Goal: Task Accomplishment & Management: Manage account settings

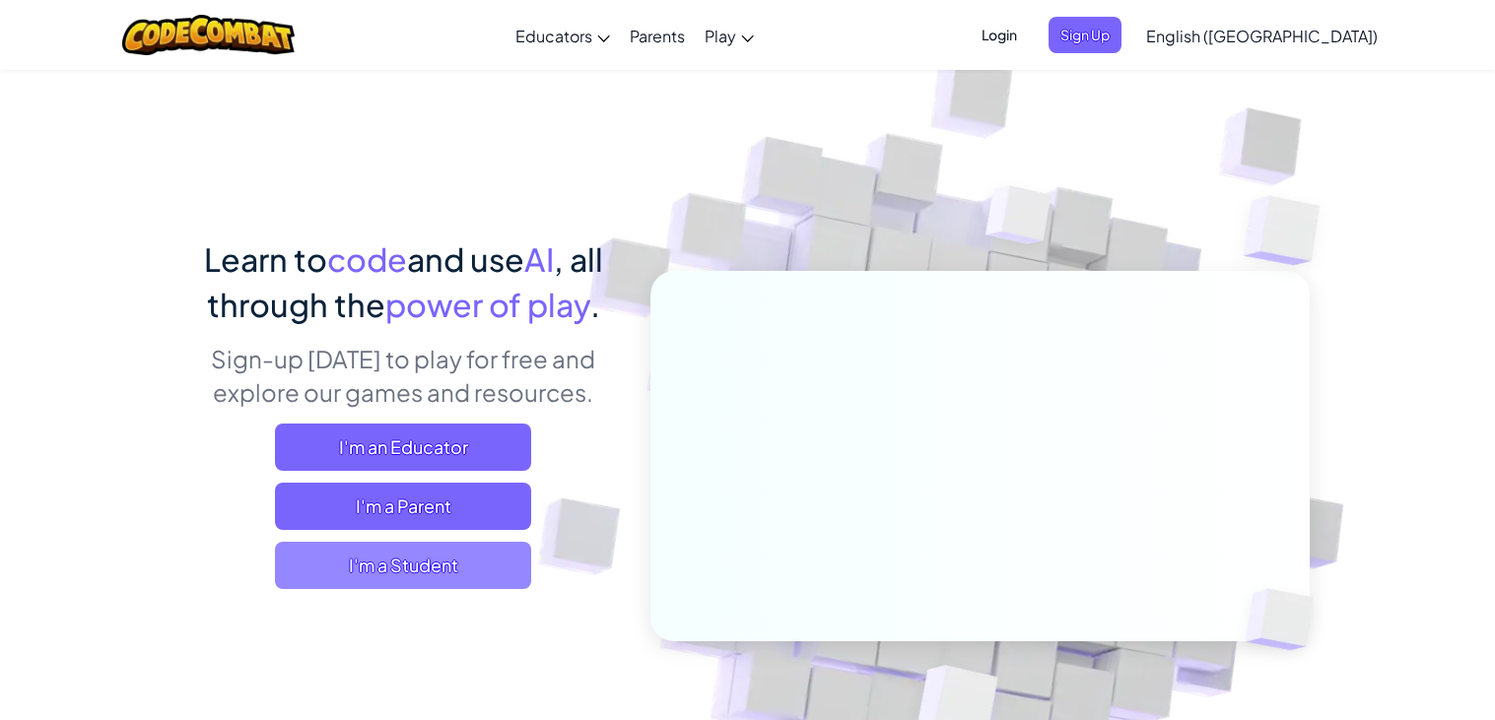
click at [453, 595] on div "Learn to code and use AI , all through the power of play . Sign-up [DATE] to pl…" at bounding box center [403, 420] width 435 height 368
click at [458, 581] on span "I'm a Student" at bounding box center [403, 565] width 256 height 47
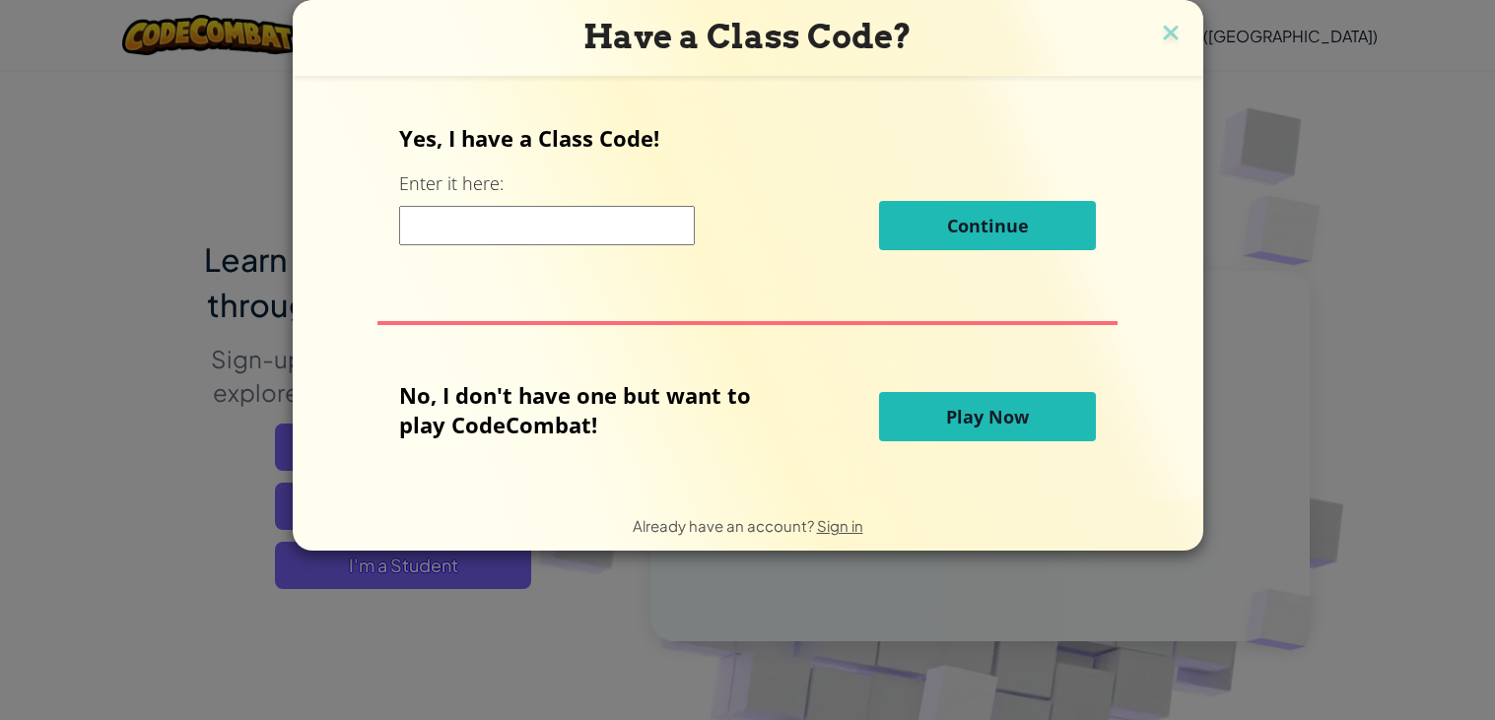
click at [834, 538] on div "Already have an account? Sign in" at bounding box center [748, 526] width 231 height 26
click at [836, 530] on span "Sign in" at bounding box center [840, 525] width 46 height 19
